Goal: Task Accomplishment & Management: Manage account settings

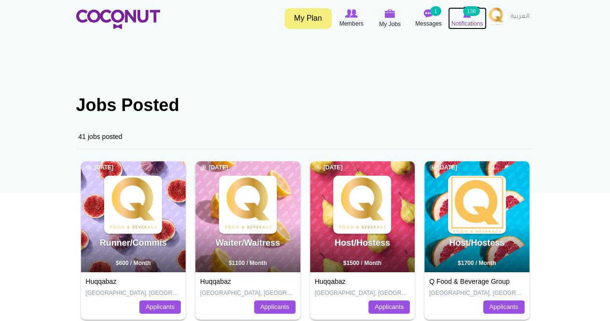
click at [465, 18] on icon at bounding box center [467, 13] width 37 height 11
click at [493, 13] on img at bounding box center [496, 16] width 19 height 19
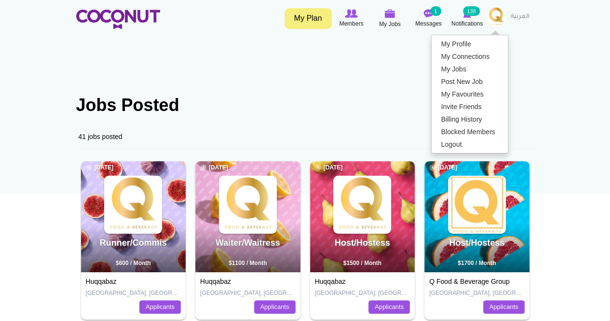
click at [461, 36] on ul "My Profile My Connections My Jobs Post New Job My Favourites Invite Friends Bil…" at bounding box center [469, 94] width 77 height 119
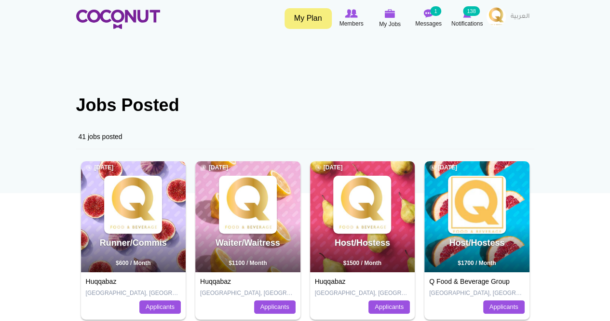
click at [498, 18] on img at bounding box center [496, 16] width 19 height 19
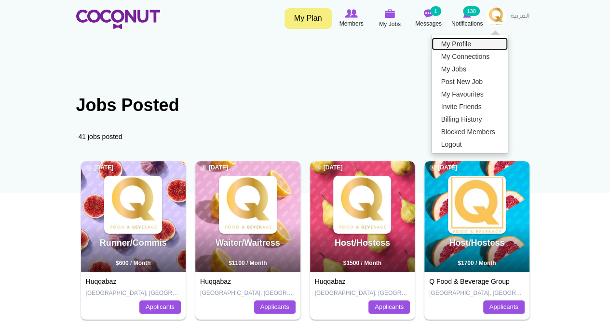
click at [474, 45] on link "My Profile" at bounding box center [470, 44] width 76 height 13
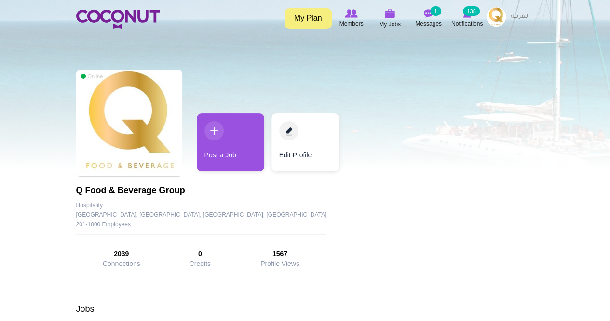
click at [498, 16] on img at bounding box center [496, 16] width 19 height 19
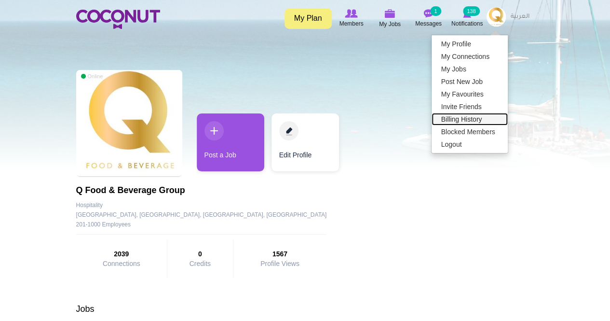
click at [464, 122] on link "Billing History" at bounding box center [470, 119] width 76 height 13
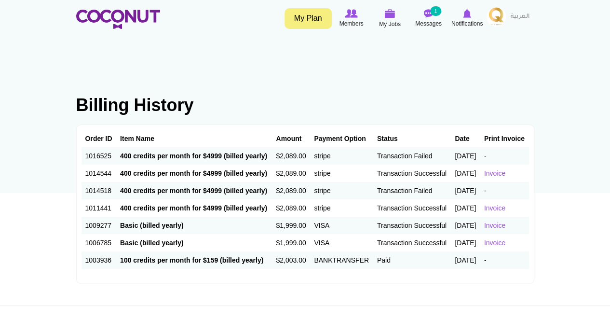
click at [310, 162] on td "stripe" at bounding box center [341, 155] width 63 height 17
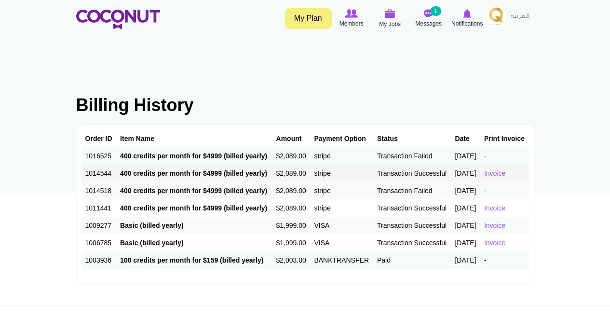
click at [272, 182] on td "$2,089.00" at bounding box center [291, 173] width 38 height 17
click at [504, 177] on link "Invoice" at bounding box center [494, 173] width 21 height 8
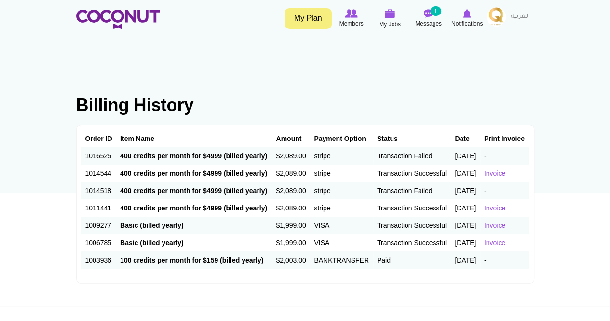
click at [461, 165] on td "[DATE]" at bounding box center [465, 155] width 29 height 17
click at [461, 165] on td "September 22, 2025" at bounding box center [465, 155] width 29 height 17
click at [469, 22] on span "Notifications" at bounding box center [467, 24] width 31 height 10
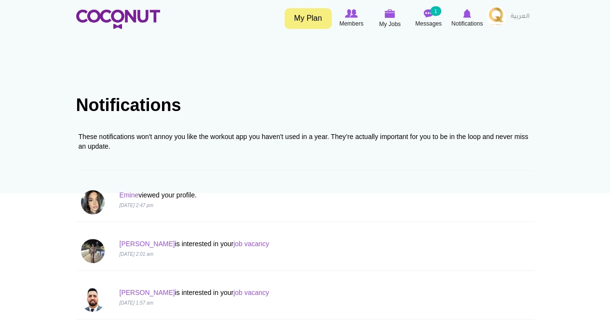
click at [305, 20] on link "My Plan" at bounding box center [308, 18] width 47 height 21
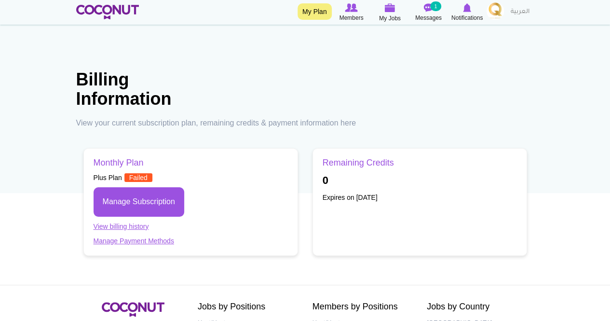
scroll to position [48, 0]
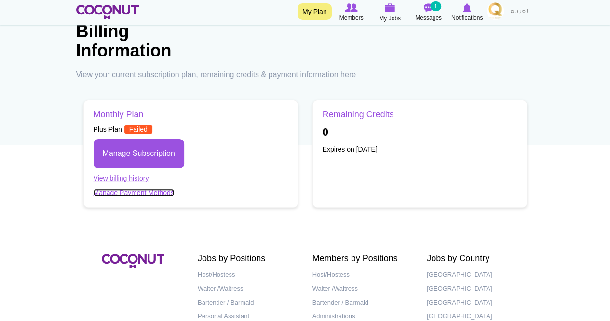
click at [162, 193] on link "Manage Payment Methods" at bounding box center [134, 193] width 81 height 8
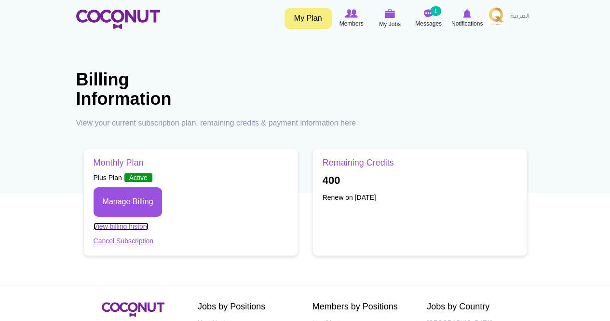
click at [124, 226] on link "View billing history" at bounding box center [121, 226] width 55 height 8
